Goal: Information Seeking & Learning: Learn about a topic

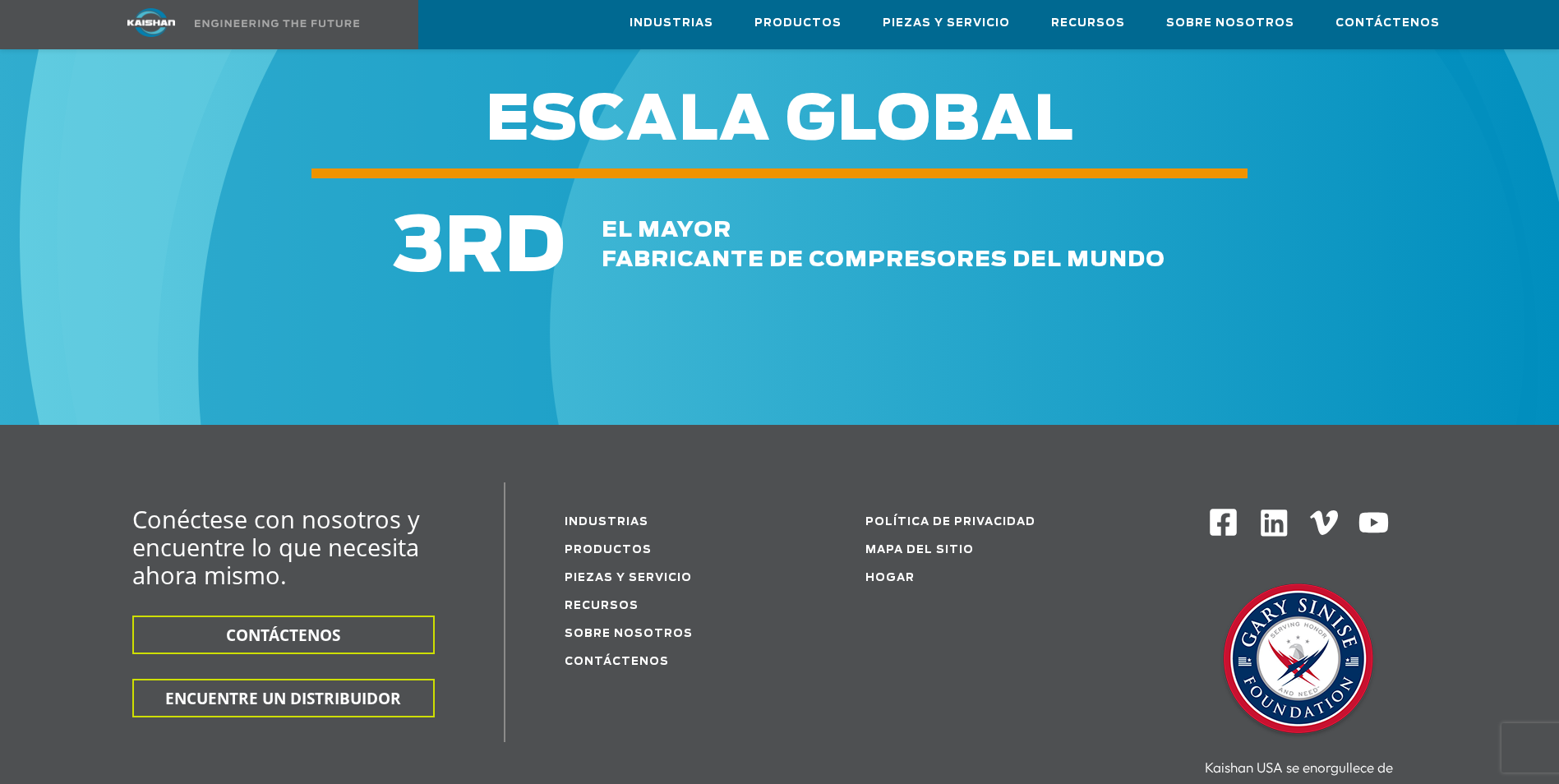
scroll to position [2383, 0]
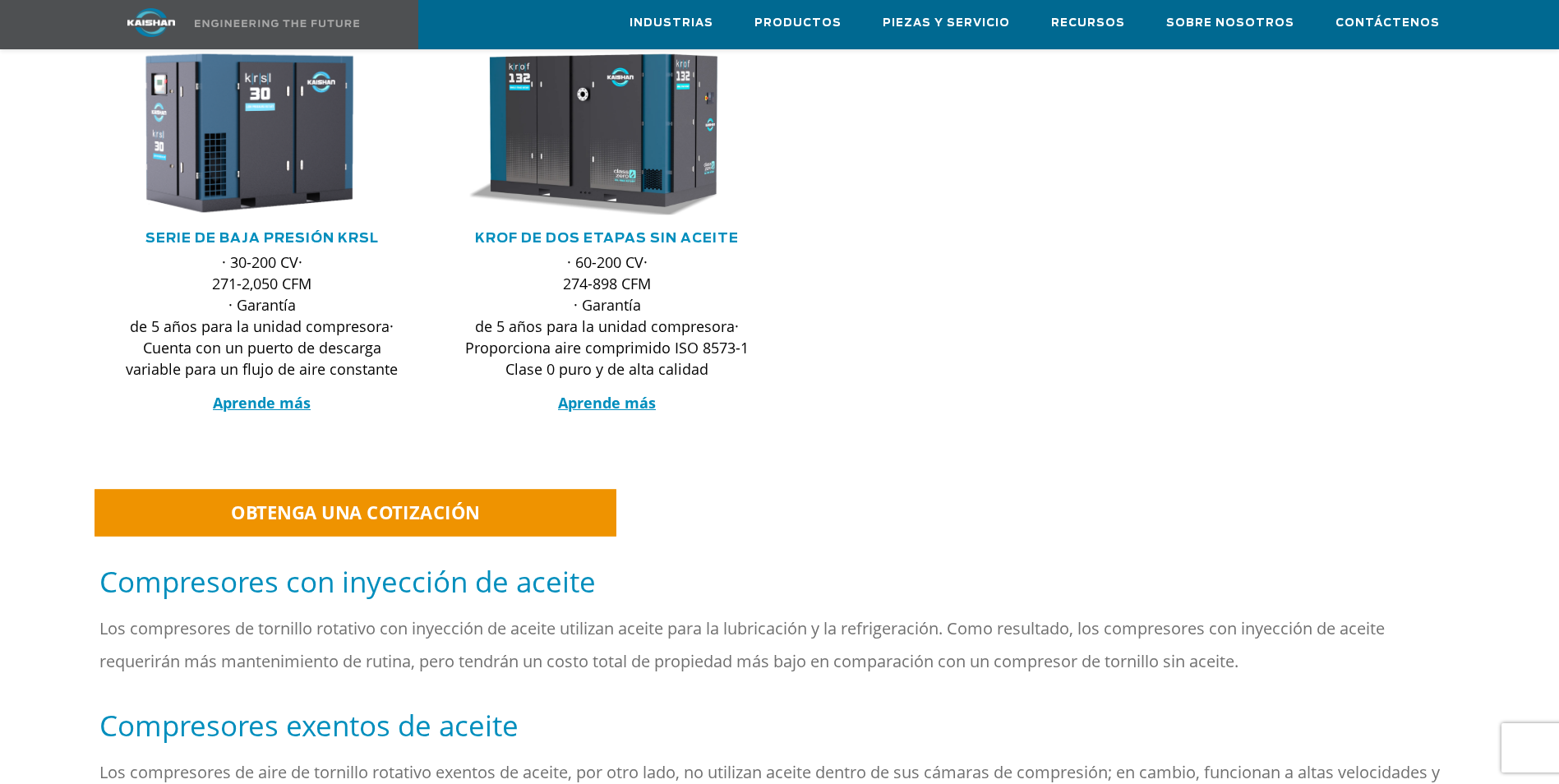
scroll to position [904, 0]
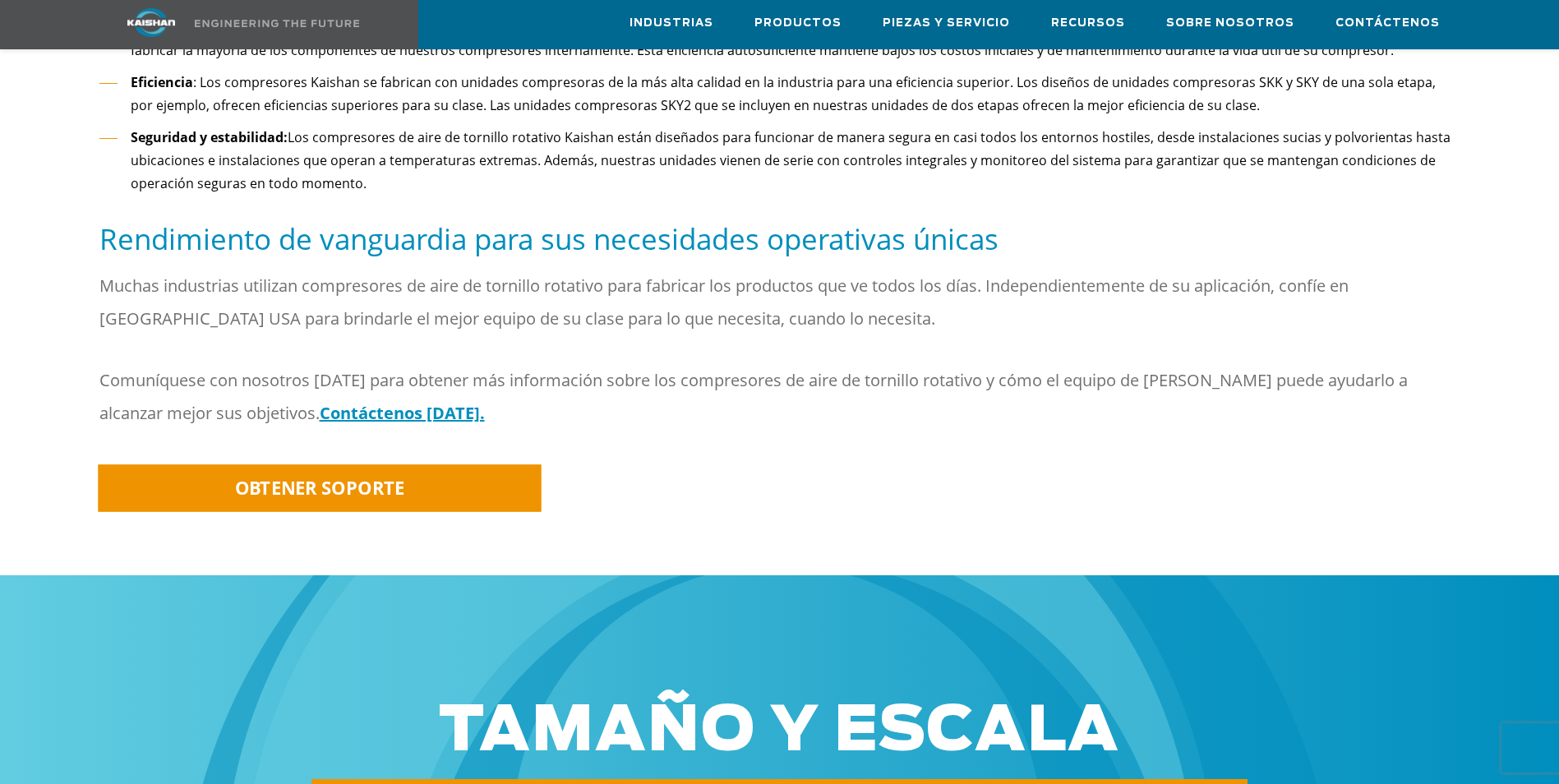
scroll to position [1479, 0]
